Goal: Task Accomplishment & Management: Complete application form

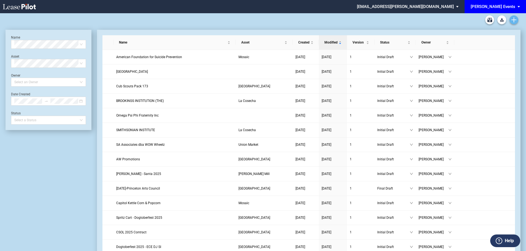
click at [512, 16] on link "Create new document" at bounding box center [513, 19] width 9 height 9
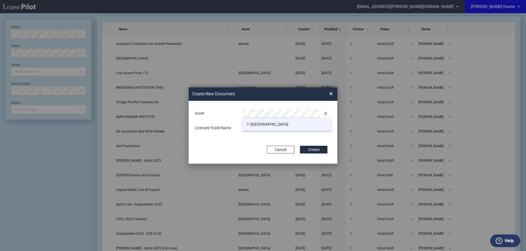
click at [265, 123] on span "Pri nceton Shopping Center" at bounding box center [267, 124] width 42 height 4
click at [258, 121] on div "Asset Clear Licensee Trade Name" at bounding box center [263, 120] width 138 height 29
click at [258, 123] on md-input-container "Licensee Trade Name" at bounding box center [263, 128] width 138 height 10
click at [270, 135] on div "Asset Clear Licensee Trade Name" at bounding box center [263, 120] width 138 height 29
click at [324, 150] on button "Create" at bounding box center [314, 150] width 28 height 8
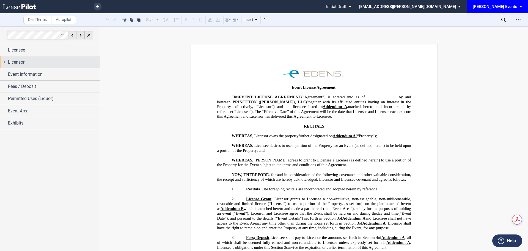
click at [34, 56] on div "Licensor" at bounding box center [50, 62] width 100 height 12
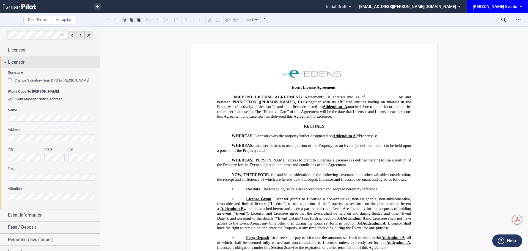
click at [33, 65] on div "Licensor" at bounding box center [54, 62] width 92 height 7
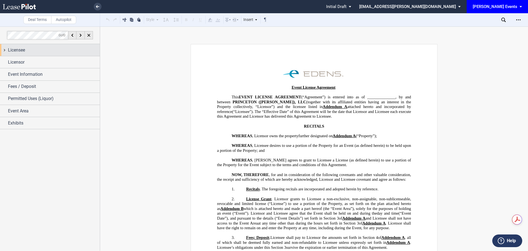
click at [32, 48] on div "Licensee" at bounding box center [54, 50] width 92 height 7
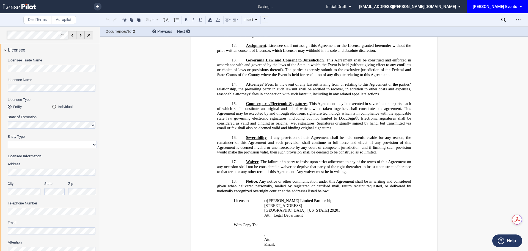
scroll to position [838, 0]
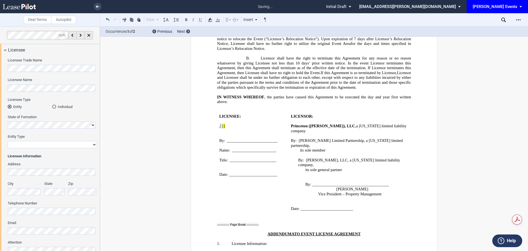
click at [46, 146] on select "Corporation Limited Liability Company General Partnership Limited Partnership N…" at bounding box center [52, 144] width 89 height 7
select select "limited liability company"
click at [8, 141] on select "Corporation Limited Liability Company General Partnership Limited Partnership N…" at bounding box center [52, 144] width 89 height 7
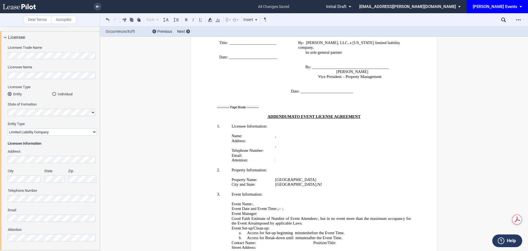
scroll to position [0, 0]
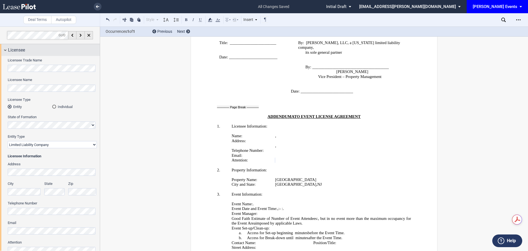
click at [29, 54] on div "Licensee" at bounding box center [50, 50] width 100 height 12
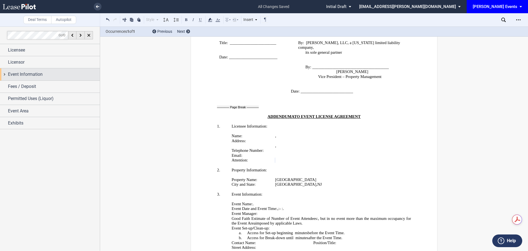
click at [26, 74] on span "Event Information" at bounding box center [25, 74] width 35 height 7
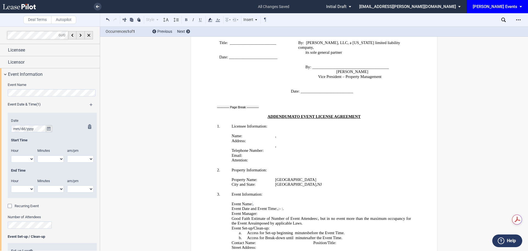
click at [49, 129] on icon "true" at bounding box center [49, 129] width 4 height 4
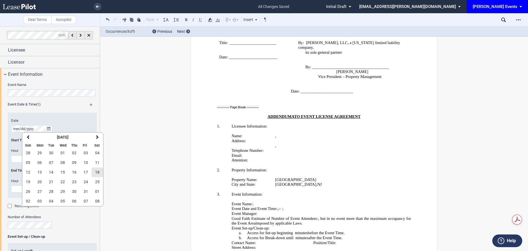
click at [100, 173] on button "18" at bounding box center [98, 172] width 12 height 10
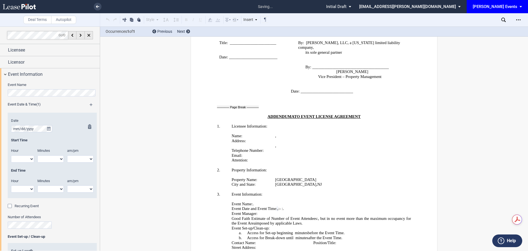
click at [23, 162] on select "1 2 3 4 5 6 7 8 9 10 11 12" at bounding box center [22, 158] width 23 height 7
select select "3"
click at [11, 155] on select "1 2 3 4 5 6 7 8 9 10 11 12" at bounding box center [22, 158] width 23 height 7
click at [60, 162] on select "00 05 10 15 20 25 30 35 40 45 50 55" at bounding box center [50, 158] width 26 height 7
select select "00"
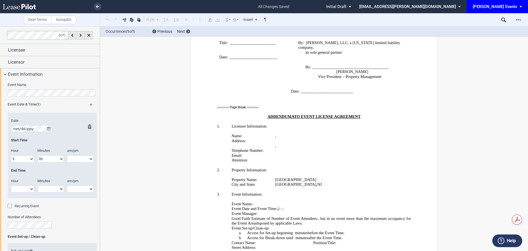
click at [37, 155] on select "00 05 10 15 20 25 30 35 40 45 50 55" at bounding box center [50, 158] width 26 height 7
click at [83, 157] on select "am pm" at bounding box center [80, 158] width 26 height 7
select select "pm"
click at [67, 155] on select "am pm" at bounding box center [80, 158] width 26 height 7
click at [21, 190] on select "1 2 3 4 5 6 7 8 9 10 11 12" at bounding box center [22, 188] width 23 height 7
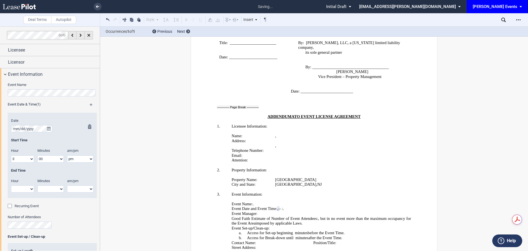
select select "6"
click at [11, 185] on select "1 2 3 4 5 6 7 8 9 10 11 12" at bounding box center [22, 188] width 23 height 7
click at [48, 185] on select "00 05 10 15 20 25 30 35 40 45 50 55" at bounding box center [50, 188] width 26 height 7
select select "00"
click at [37, 185] on select "00 05 10 15 20 25 30 35 40 45 50 55" at bounding box center [50, 188] width 26 height 7
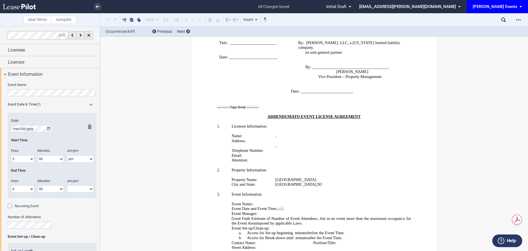
click at [77, 190] on select "am pm" at bounding box center [80, 188] width 26 height 7
select select "pm"
click at [67, 185] on select "am pm" at bounding box center [80, 188] width 26 height 7
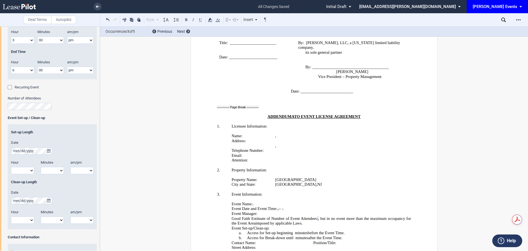
scroll to position [136, 0]
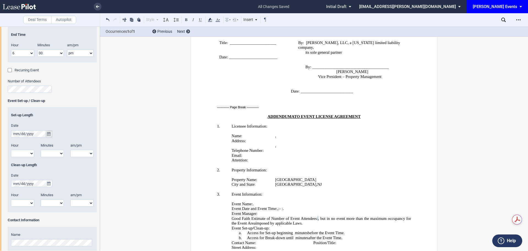
click at [49, 133] on icon "true" at bounding box center [49, 134] width 4 height 4
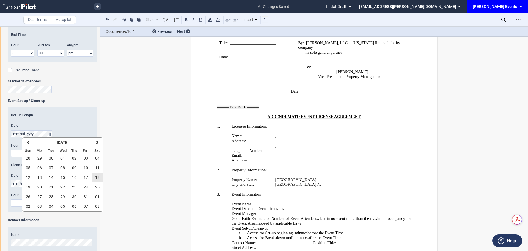
click at [98, 177] on span "18" at bounding box center [97, 177] width 4 height 4
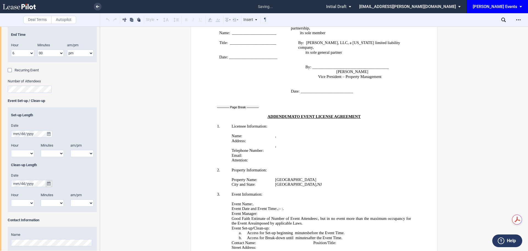
click at [47, 184] on button "true" at bounding box center [48, 183] width 7 height 7
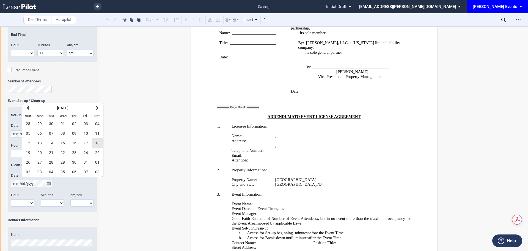
click at [97, 144] on span "18" at bounding box center [97, 143] width 4 height 4
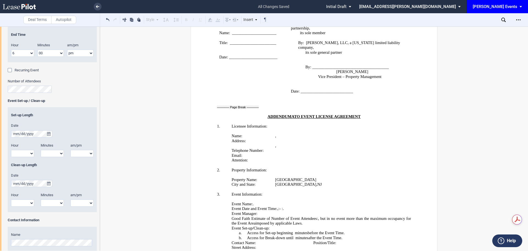
click at [25, 153] on select "1 2 3 4 5 6 7 8 9 10 11 12" at bounding box center [22, 153] width 23 height 7
select select "1"
click at [11, 150] on select "1 2 3 4 5 6 7 8 9 10 11 12" at bounding box center [22, 153] width 23 height 7
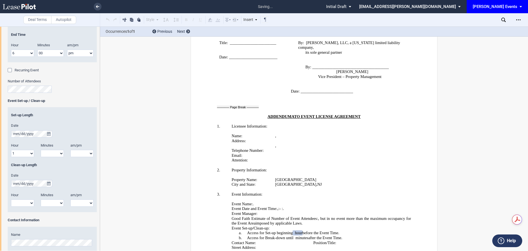
click at [22, 203] on select "1 2 3 4 5 6 7 8 9 10 11 12" at bounding box center [22, 202] width 23 height 7
select select "1"
click at [11, 199] on select "1 2 3 4 5 6 7 8 9 10 11 12" at bounding box center [22, 202] width 23 height 7
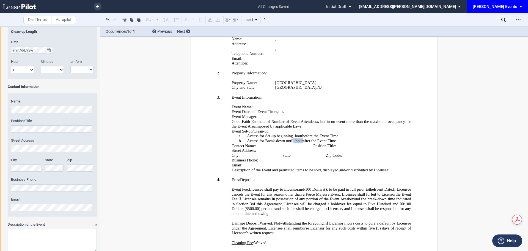
scroll to position [273, 0]
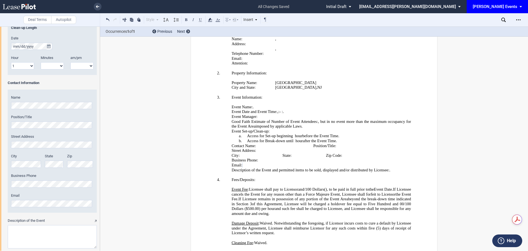
click at [44, 229] on textarea "Description of the Event" at bounding box center [52, 236] width 89 height 23
paste textarea "Face Painter and Balloon Artist"
type textarea "Face Painter and Balloon Artist"
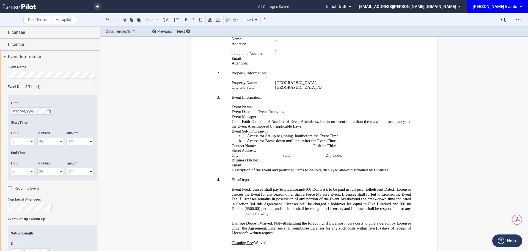
scroll to position [0, 0]
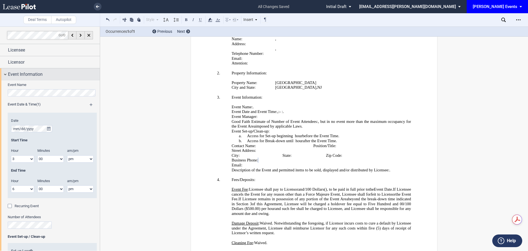
click at [48, 76] on div "Event Information" at bounding box center [54, 74] width 92 height 7
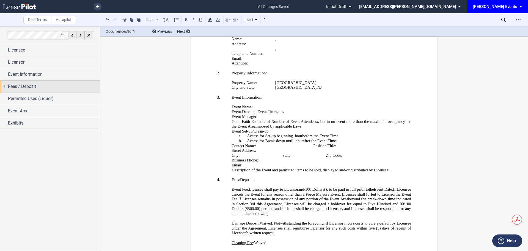
click at [43, 85] on div "Fees / Deposit" at bounding box center [54, 86] width 92 height 7
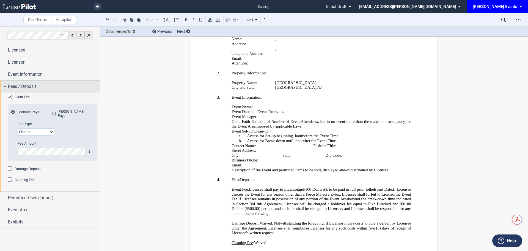
click at [21, 84] on span "Fees / Deposit" at bounding box center [22, 86] width 28 height 7
